Goal: Task Accomplishment & Management: Manage account settings

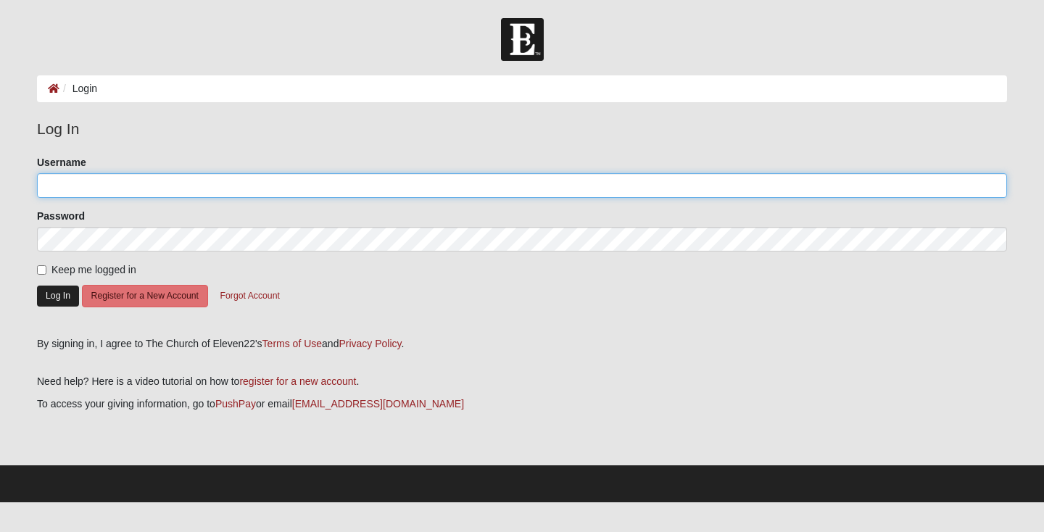
type input "Krtant"
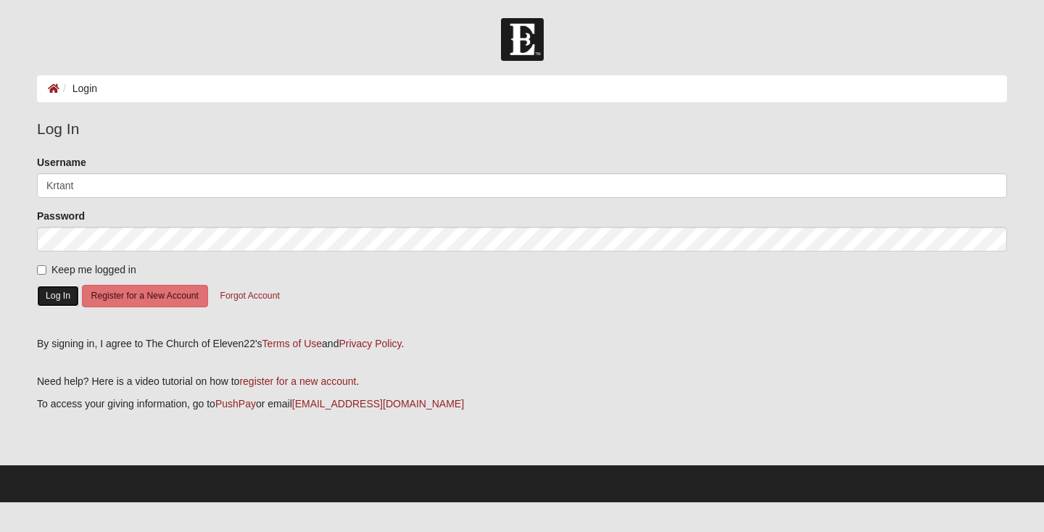
click at [61, 299] on button "Log In" at bounding box center [58, 296] width 42 height 21
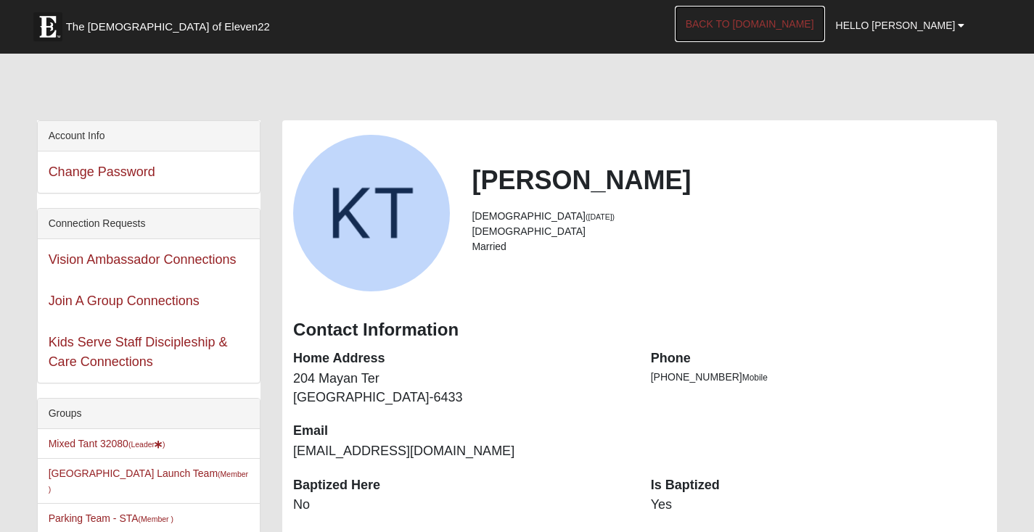
click at [802, 25] on link "Back to [DOMAIN_NAME]" at bounding box center [750, 24] width 150 height 36
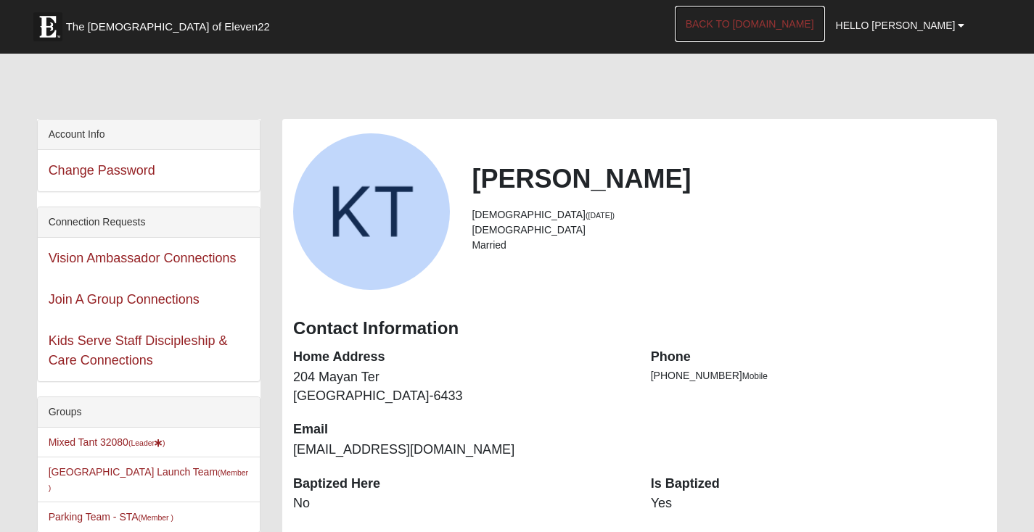
click at [806, 22] on link "Back to COE22.com" at bounding box center [750, 24] width 150 height 36
